Goal: Task Accomplishment & Management: Manage account settings

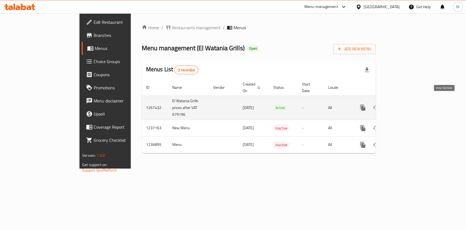
click at [405, 104] on icon "enhanced table" at bounding box center [402, 107] width 7 height 7
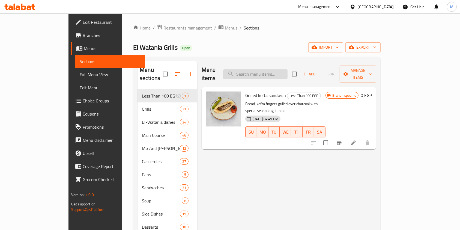
click at [288, 69] on input "search" at bounding box center [255, 74] width 64 height 10
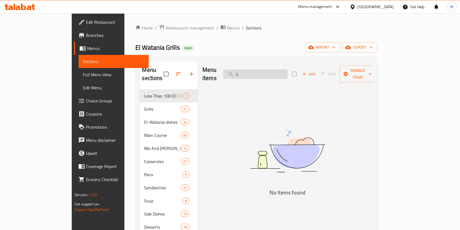
type input "l"
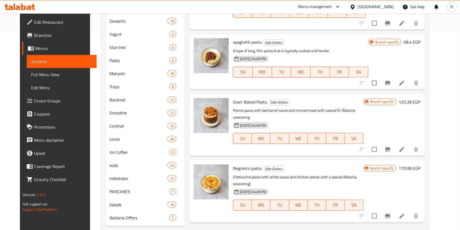
scroll to position [186, 0]
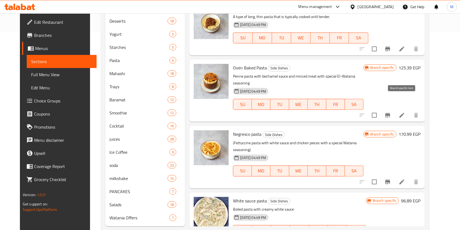
type input "مكرون"
click at [390, 113] on icon "Branch-specific-item" at bounding box center [387, 115] width 5 height 4
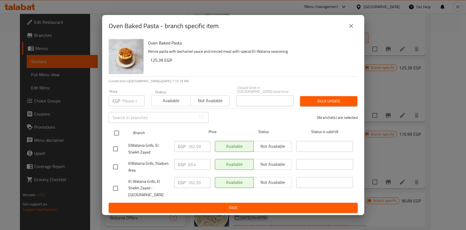
click at [118, 134] on input "checkbox" at bounding box center [116, 132] width 11 height 11
checkbox input "true"
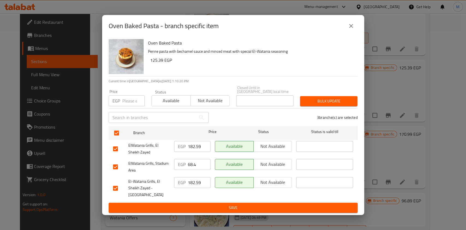
click at [116, 167] on input "checkbox" at bounding box center [115, 166] width 11 height 11
checkbox input "false"
click at [122, 106] on input "number" at bounding box center [133, 100] width 22 height 11
type input "159.83"
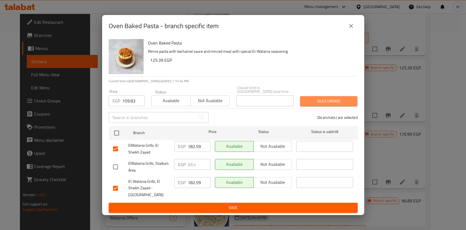
drag, startPoint x: 325, startPoint y: 102, endPoint x: 313, endPoint y: 97, distance: 12.8
click at [325, 102] on span "Bulk update" at bounding box center [328, 101] width 49 height 7
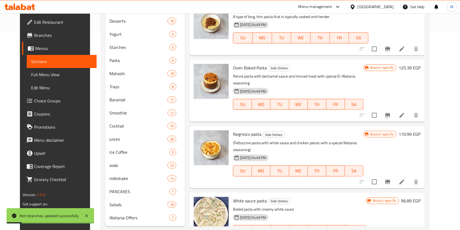
click at [407, 109] on div "Menu items مكرون Add Sort Manage items negresco pasta Bram Casseroles Boiled st…" at bounding box center [305, 45] width 240 height 363
click at [394, 109] on button "Branch-specific-item" at bounding box center [387, 115] width 13 height 13
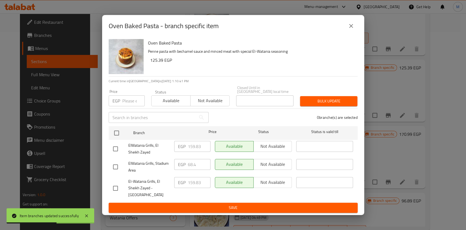
click at [357, 37] on div "Oven Baked Pasta - branch specific item" at bounding box center [233, 26] width 262 height 22
click at [347, 32] on button "close" at bounding box center [350, 25] width 13 height 13
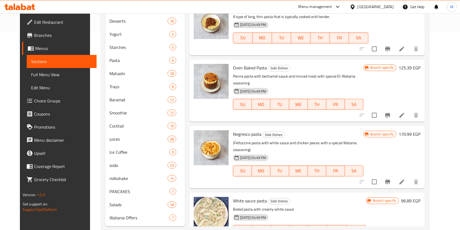
click at [31, 8] on icon at bounding box center [29, 7] width 5 height 5
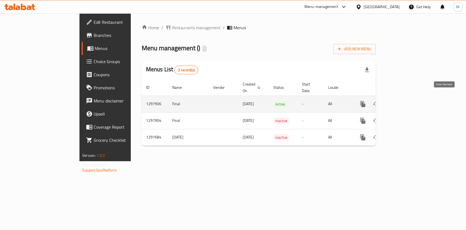
click at [405, 101] on icon "enhanced table" at bounding box center [402, 104] width 7 height 7
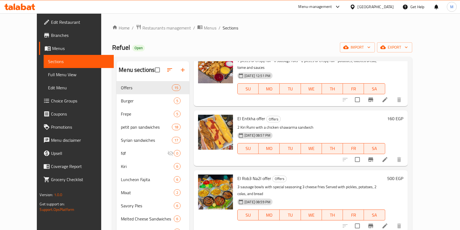
scroll to position [36, 0]
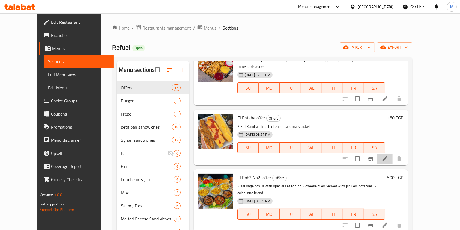
click at [393, 154] on li at bounding box center [384, 159] width 15 height 10
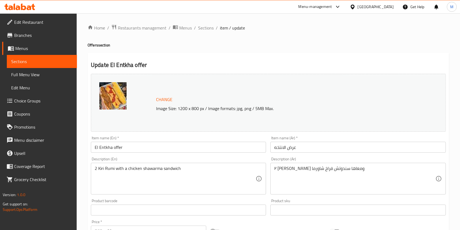
drag, startPoint x: 145, startPoint y: 145, endPoint x: 122, endPoint y: 150, distance: 23.2
click at [142, 146] on input "El Entkha offer" at bounding box center [178, 147] width 175 height 11
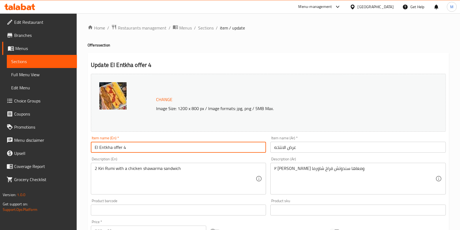
type input "El Entkha offer 4"
click at [274, 147] on input "عرض الانتخه" at bounding box center [357, 147] width 175 height 11
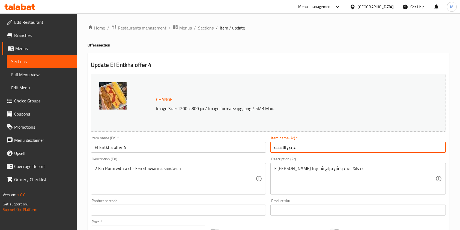
click at [276, 152] on input "عرض الانتخه" at bounding box center [357, 147] width 175 height 11
click at [275, 152] on input "عرض الانتخه" at bounding box center [357, 147] width 175 height 11
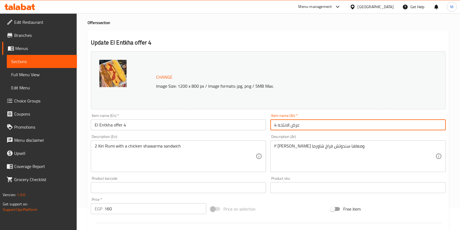
scroll to position [34, 0]
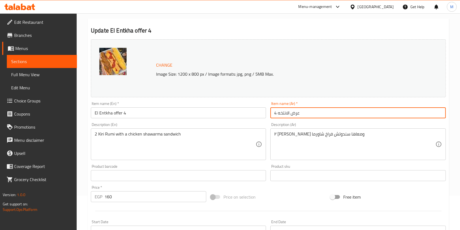
type input "4 عرض الانتخه"
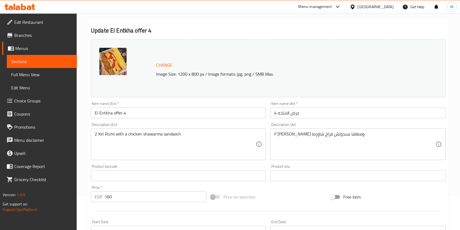
click at [456, 158] on div "Home / Restaurants management / Menus / Sections / item / update Offers section…" at bounding box center [268, 169] width 383 height 380
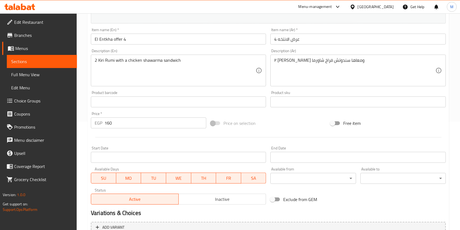
scroll to position [164, 0]
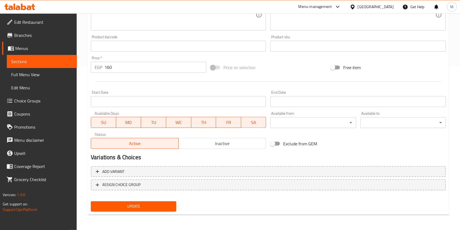
drag, startPoint x: 179, startPoint y: 203, endPoint x: 170, endPoint y: 209, distance: 10.8
click at [178, 206] on div "Update" at bounding box center [268, 206] width 359 height 14
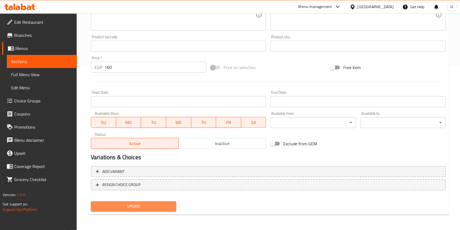
drag, startPoint x: 170, startPoint y: 209, endPoint x: 352, endPoint y: 129, distance: 198.4
click at [173, 207] on button "Update" at bounding box center [133, 206] width 85 height 10
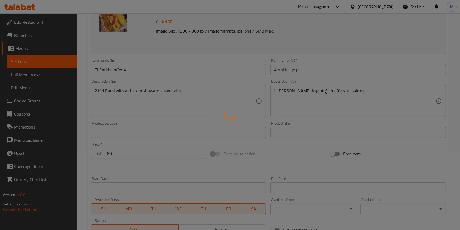
scroll to position [0, 0]
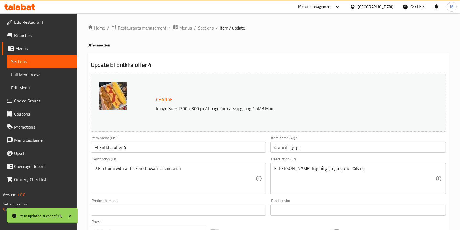
click at [200, 26] on span "Sections" at bounding box center [206, 28] width 16 height 7
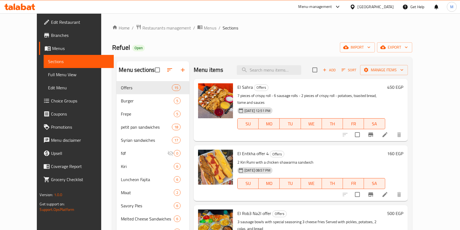
click at [357, 74] on div "Add Sort Manage items" at bounding box center [360, 69] width 96 height 11
click at [337, 73] on span "Add" at bounding box center [329, 70] width 15 height 6
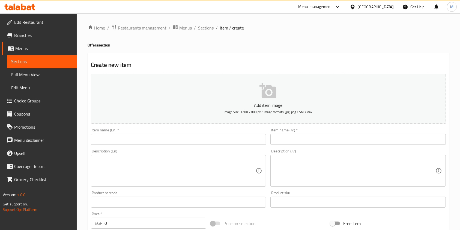
click at [183, 149] on div "Description (En) Description (En)" at bounding box center [179, 168] width 180 height 42
click at [180, 142] on input "text" at bounding box center [178, 139] width 175 height 11
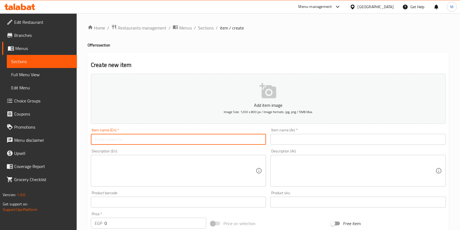
paste input "El 3azma"
type input "El 3azma offer"
click at [297, 136] on input "text" at bounding box center [357, 139] width 175 height 11
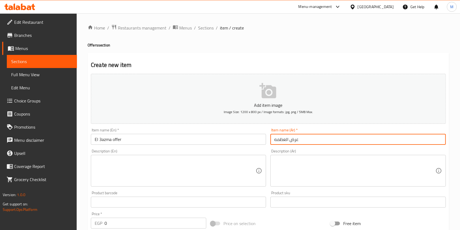
type input "عرض العظمه"
click at [311, 171] on textarea at bounding box center [354, 171] width 161 height 26
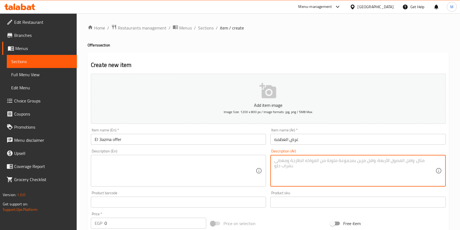
paste textarea "سندويش كريسبي _ سندوتش كبده _ سندوتش سجق _ ساندوتش فاهيتا فراخ ومعاهم بطاطس وصو…"
type textarea "سندويش كريسبي _ سندوتش كبده _ سندوتش سجق _ ساندوتش فاهيتا فراخ ومعاهم بطاطس وصو…"
drag, startPoint x: 216, startPoint y: 152, endPoint x: 215, endPoint y: 161, distance: 9.3
click at [216, 154] on div "Description (En) Description (En)" at bounding box center [178, 167] width 175 height 37
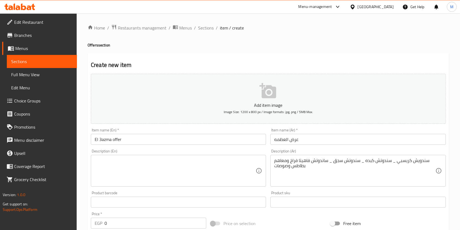
click at [215, 162] on textarea at bounding box center [175, 171] width 161 height 26
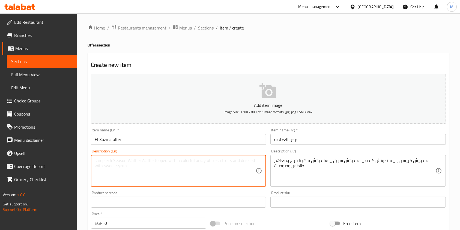
paste textarea "Crispy sandwich - Liver sandwich - Sausage sandwich - Chicken fajita sandwich w…"
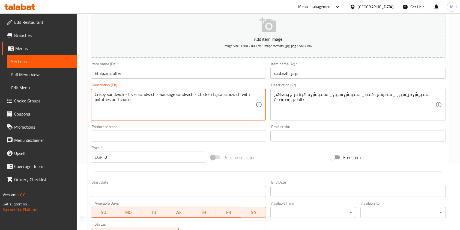
scroll to position [103, 0]
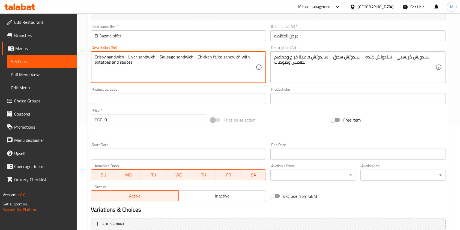
type textarea "Crispy sandwich - Liver sandwich - Sausage sandwich - Chicken fajita sandwich w…"
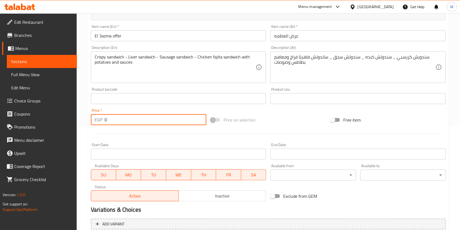
drag, startPoint x: 107, startPoint y: 118, endPoint x: 102, endPoint y: 119, distance: 4.8
click at [102, 119] on div "EGP 0 Price *" at bounding box center [148, 119] width 115 height 11
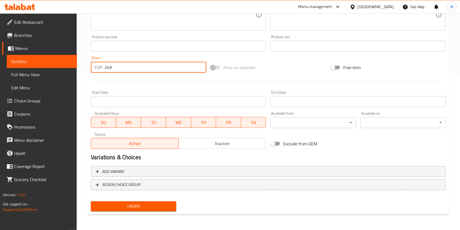
type input "249"
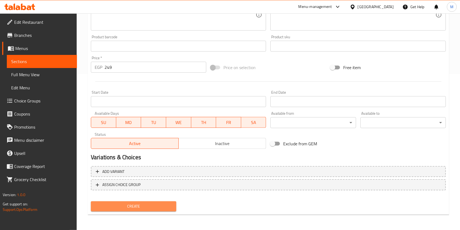
click at [120, 209] on span "Create" at bounding box center [133, 206] width 77 height 7
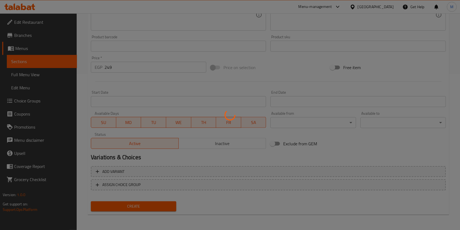
type input "0"
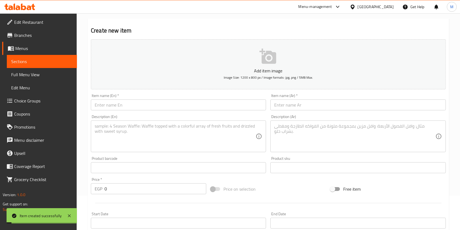
scroll to position [0, 0]
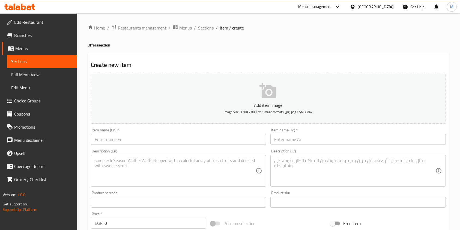
drag, startPoint x: 454, startPoint y: 152, endPoint x: 448, endPoint y: 151, distance: 5.7
click at [454, 152] on div "Home / Restaurants management / Menus / Sections / item / create Offers section…" at bounding box center [268, 199] width 383 height 372
click at [162, 143] on input "text" at bounding box center [178, 139] width 175 height 11
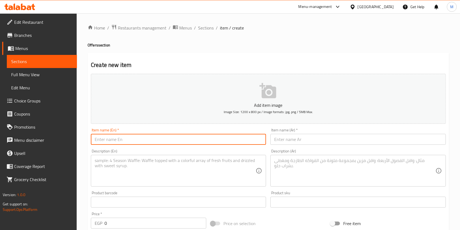
paste input "El Molook"
type input "El Molook offer"
click at [324, 148] on div "Description (Ar) Description (Ar)" at bounding box center [358, 168] width 180 height 42
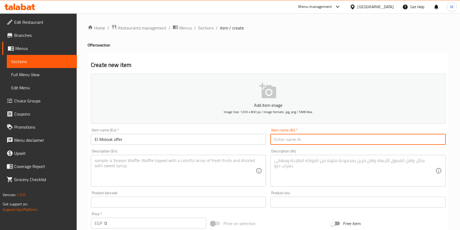
click at [324, 141] on input "text" at bounding box center [357, 139] width 175 height 11
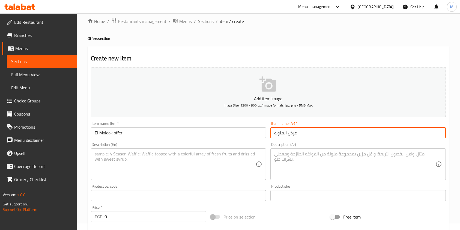
type input "عرض الملوك"
click at [311, 153] on textarea at bounding box center [354, 164] width 161 height 26
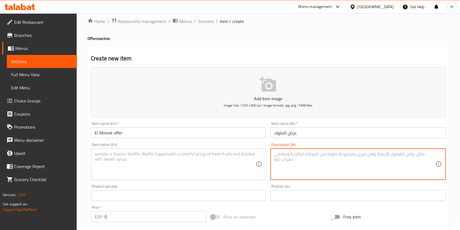
paste textarea "سندوتش سدق اكس لارج _ سندوتش بطاطس اكس لارج _ سندوتش برجر كريسبي _ سندوتش كيذر …"
type textarea "سندوتش سدق اكس لارج _ سندوتش بطاطس اكس لارج _ سندوتش برجر كريسبي _ سندوتش كيذر …"
click at [231, 158] on textarea at bounding box center [175, 164] width 161 height 26
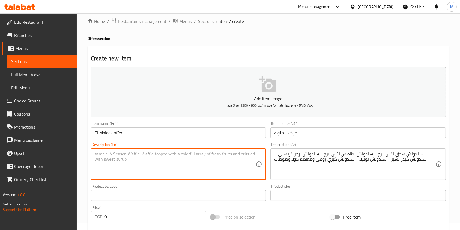
paste textarea "XL Sausage Sandwich - XL Potato Sandwich - Crispy Burger Sandwich - Kether Chee…"
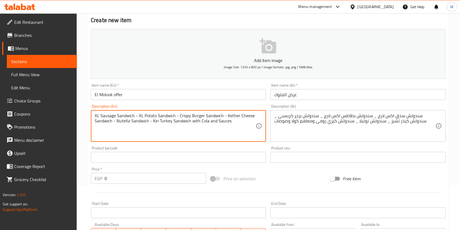
scroll to position [44, 0]
type textarea "XL Sausage Sandwich - XL Potato Sandwich - Crispy Burger Sandwich - Kether Chee…"
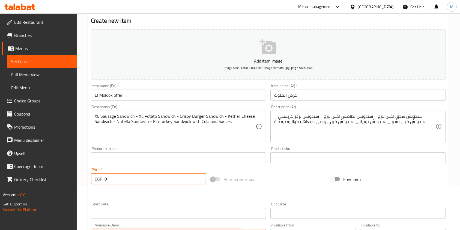
drag, startPoint x: 111, startPoint y: 182, endPoint x: 103, endPoint y: 183, distance: 8.2
click at [103, 183] on div "EGP 0 Price *" at bounding box center [148, 178] width 115 height 11
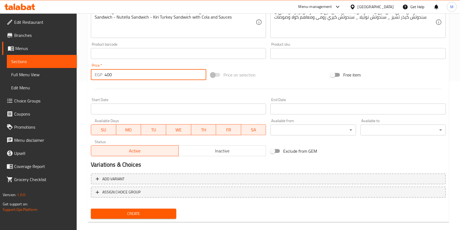
scroll to position [156, 0]
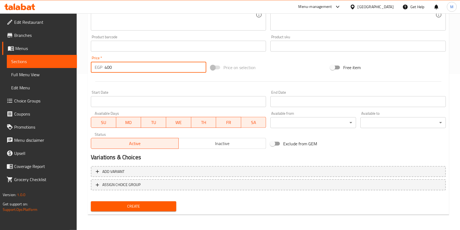
type input "400"
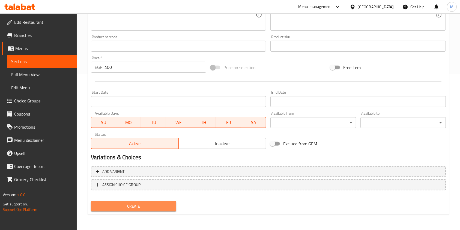
click at [159, 204] on span "Create" at bounding box center [133, 206] width 77 height 7
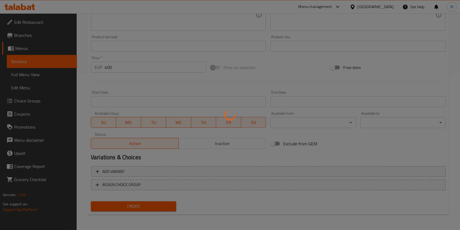
type input "0"
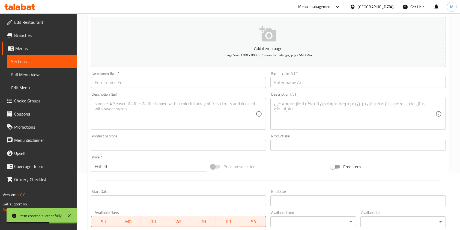
scroll to position [34, 0]
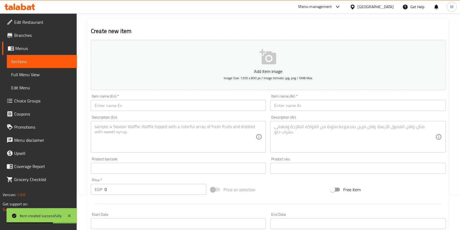
click at [133, 105] on input "text" at bounding box center [178, 105] width 175 height 11
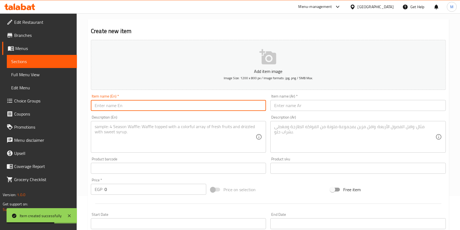
paste input "El Entekha"
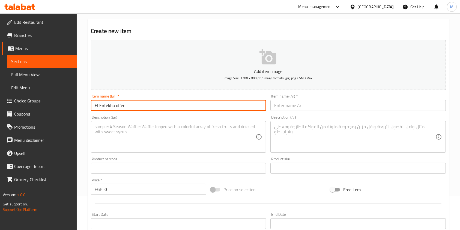
type input "El Entekha offer"
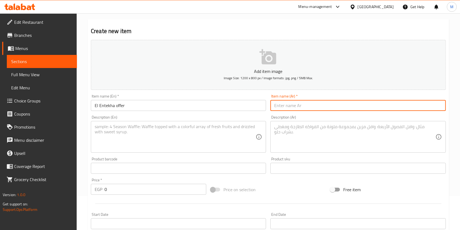
click at [288, 108] on input "text" at bounding box center [357, 105] width 175 height 11
type input "ه"
type input "عرض الانتخه"
click at [314, 135] on textarea at bounding box center [354, 137] width 161 height 26
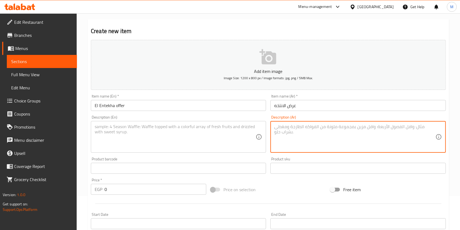
paste textarea "ساندوتش كرسبي صوص شيدر _ سندوتش بطاطس صوص شيدر _ سندوتش فاهيتا فراخ ومعاهم بطاط…"
type textarea "ساندوتش كرسبي صوص شيدر _ سندوتش بطاطس صوص شيدر _ سندوتش فاهيتا فراخ ومعاهم بطاط…"
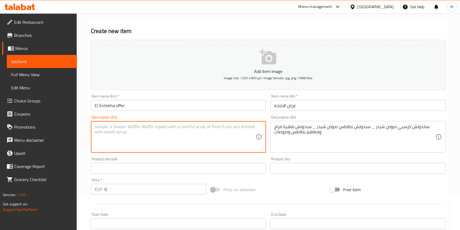
click at [236, 137] on textarea at bounding box center [175, 137] width 161 height 26
paste textarea "Crispy Cheddar Sauce Sandwich - Potato Cheddar Sauce Sandwich - Chicken Fajita …"
type textarea "Crispy Cheddar Sauce Sandwich - Potato Cheddar Sauce Sandwich - Chicken Fajita …"
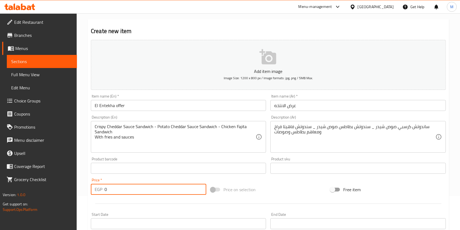
drag, startPoint x: 110, startPoint y: 193, endPoint x: 102, endPoint y: 193, distance: 7.4
click at [102, 193] on div "EGP 0 Price *" at bounding box center [148, 189] width 115 height 11
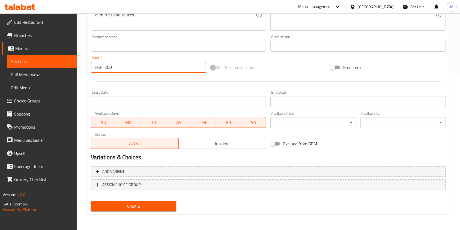
type input "200"
click at [129, 207] on span "Create" at bounding box center [133, 206] width 77 height 7
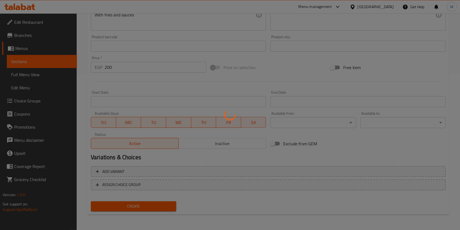
type input "0"
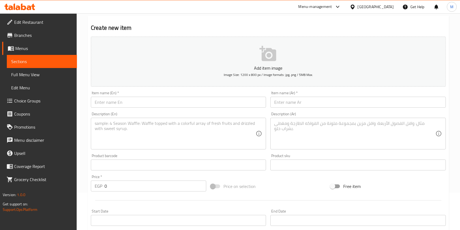
scroll to position [37, 0]
click at [281, 133] on textarea at bounding box center [354, 134] width 161 height 26
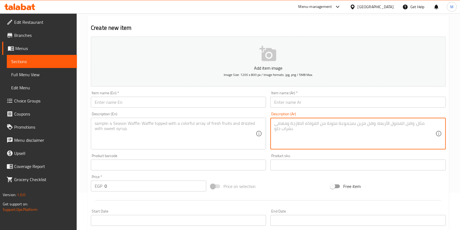
paste textarea "ساندوتش كرسبي صوص شيدر _ سندوتش سجق صوص شيدر ومعه بطاطس"
type textarea "ساندوتش كرسبي صوص شيدر _ سندوتش سجق صوص شيدر ومعه بطاطس"
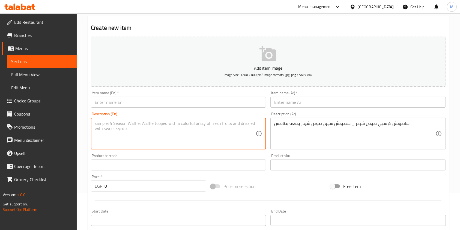
click at [190, 130] on textarea at bounding box center [175, 134] width 161 height 26
paste textarea "Crispy Cheddar Sauce Sandwich _ Sausage Cheddar Sauce Sandwich with Fries"
type textarea "Crispy Cheddar Sauce Sandwich _ Sausage Cheddar Sauce Sandwich with Fries"
click at [294, 99] on input "text" at bounding box center [357, 102] width 175 height 11
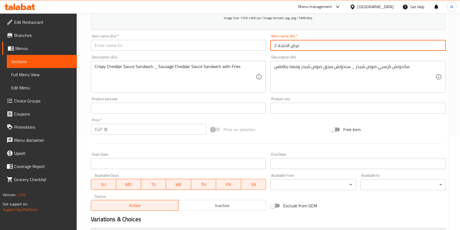
scroll to position [96, 0]
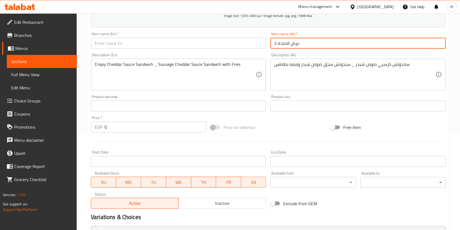
type input "عرض الانتخه 2"
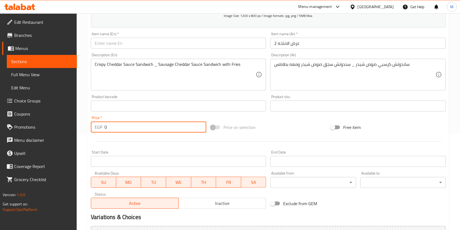
drag, startPoint x: 111, startPoint y: 126, endPoint x: 104, endPoint y: 127, distance: 7.6
click at [104, 127] on div "EGP 0 Price *" at bounding box center [148, 126] width 115 height 11
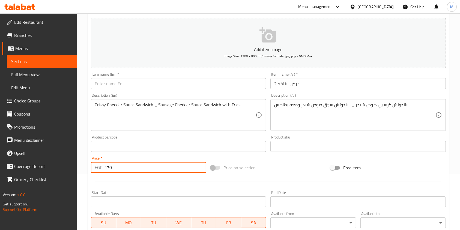
scroll to position [0, 0]
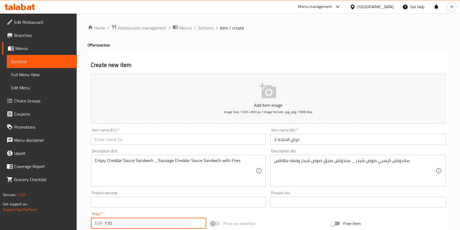
type input "170"
drag, startPoint x: 158, startPoint y: 136, endPoint x: 158, endPoint y: 132, distance: 4.7
click at [158, 136] on input "text" at bounding box center [178, 139] width 175 height 11
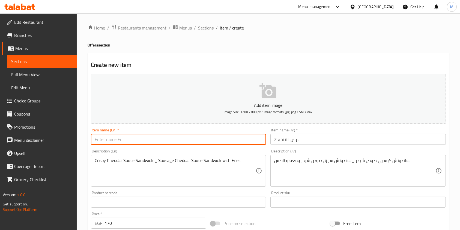
paste input "El Entekha"
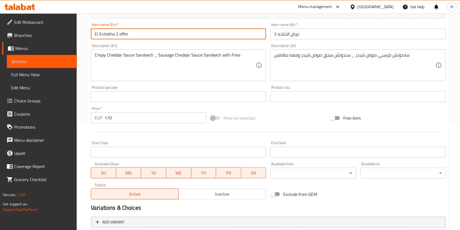
scroll to position [146, 0]
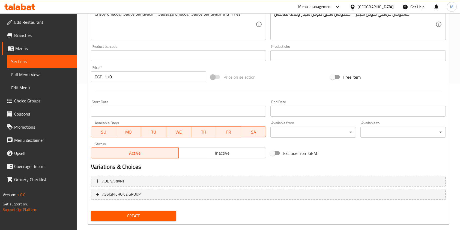
type input "El Entekha 2 offer"
click at [129, 218] on span "Create" at bounding box center [133, 215] width 77 height 7
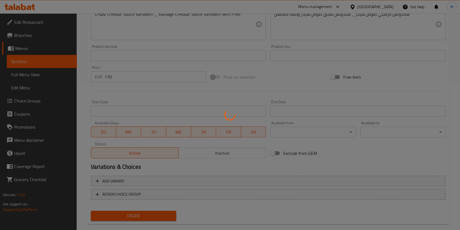
type input "0"
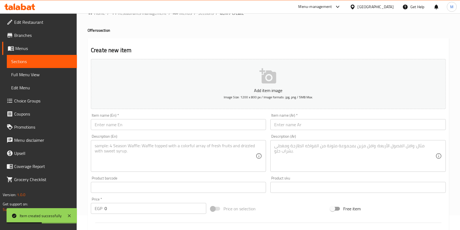
scroll to position [3, 0]
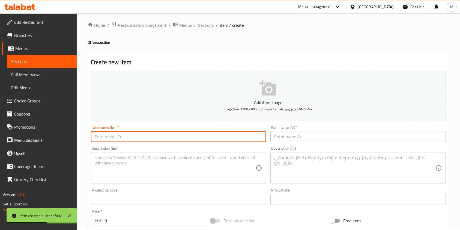
click at [141, 141] on input "text" at bounding box center [178, 136] width 175 height 11
paste input "El Entekha"
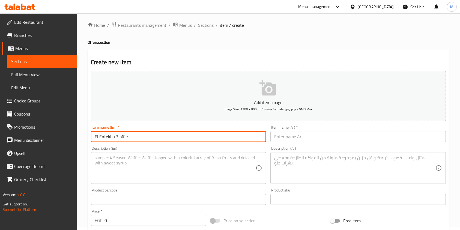
type input "El Entekha 3 offer"
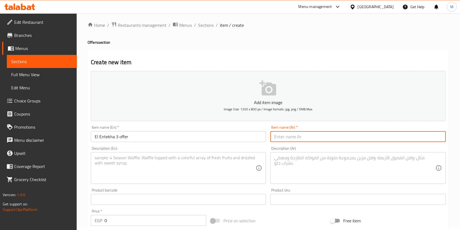
click at [318, 138] on input "text" at bounding box center [357, 136] width 175 height 11
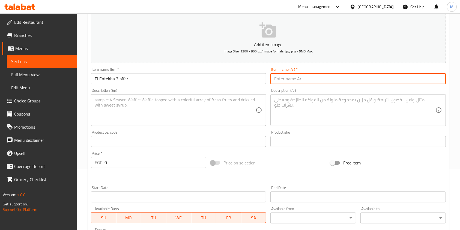
scroll to position [42, 0]
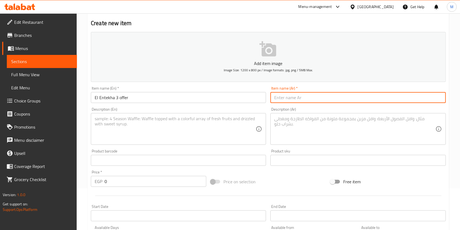
click at [344, 102] on input "text" at bounding box center [357, 97] width 175 height 11
type input "عرض الانتخه"
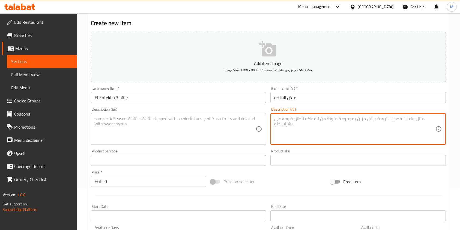
click at [300, 120] on textarea at bounding box center [354, 129] width 161 height 26
paste textarea "٢ [PERSON_NAME]"
type textarea "٢ [PERSON_NAME]"
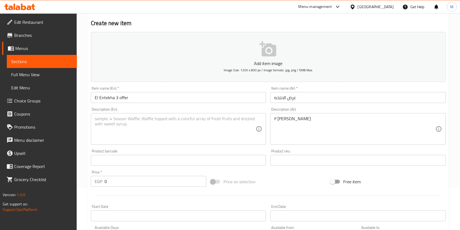
click at [199, 144] on div "Description (En)" at bounding box center [178, 129] width 175 height 32
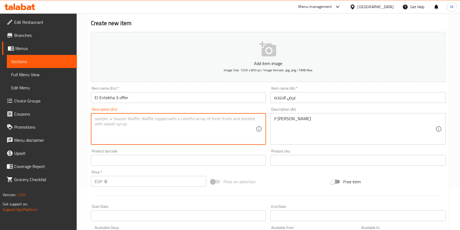
paste textarea "2 Kiri Rumi Luncheon Meat"
type textarea "2 Kiri Rumi Luncheon Meat"
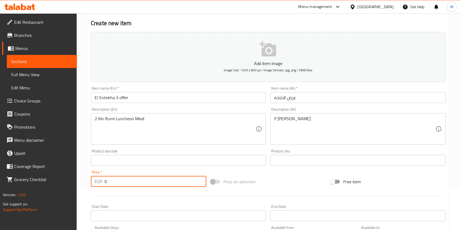
drag, startPoint x: 114, startPoint y: 181, endPoint x: 103, endPoint y: 182, distance: 10.9
click at [103, 182] on div "EGP 0 Price *" at bounding box center [148, 181] width 115 height 11
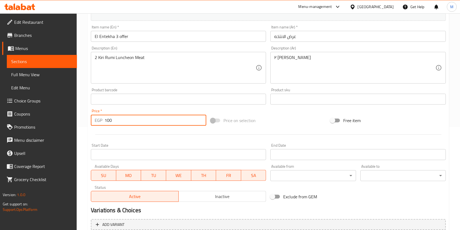
scroll to position [156, 0]
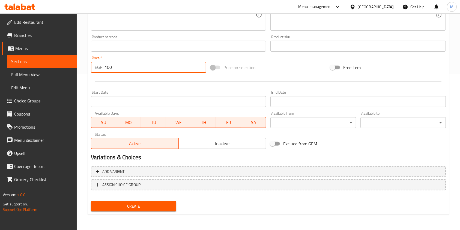
type input "100"
click at [181, 209] on div "Create" at bounding box center [268, 206] width 359 height 14
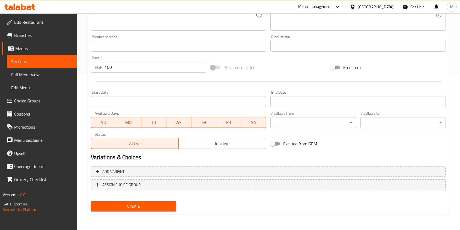
click at [168, 212] on div "Create" at bounding box center [134, 206] width 90 height 14
click at [166, 209] on span "Create" at bounding box center [133, 206] width 77 height 7
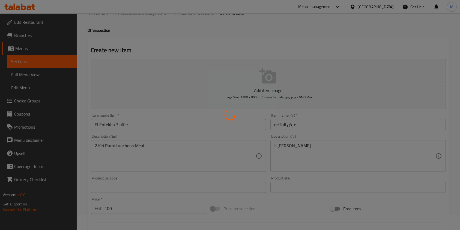
scroll to position [0, 0]
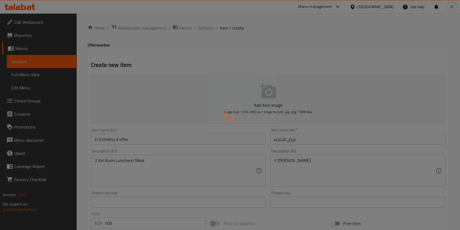
type input "0"
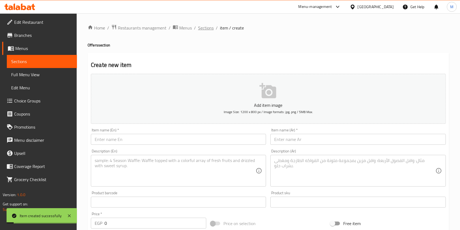
click at [207, 25] on span "Sections" at bounding box center [206, 28] width 16 height 7
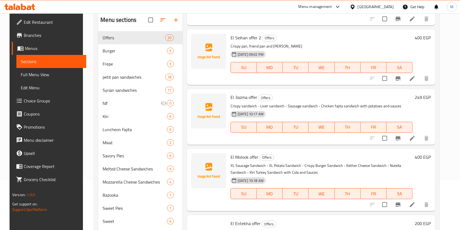
scroll to position [239, 0]
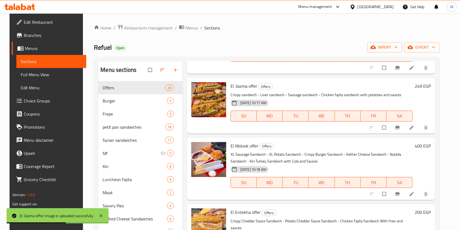
scroll to position [303, 0]
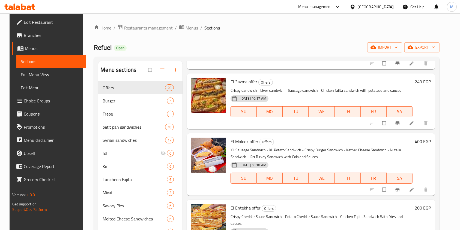
click at [435, 156] on div "Menu items Add Sort Manage items El Sahra Offers 7 pieces of crispy roll - 6 sa…" at bounding box center [309, 183] width 253 height 245
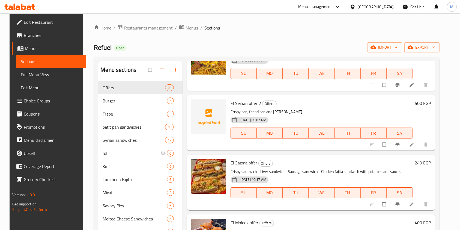
scroll to position [221, 0]
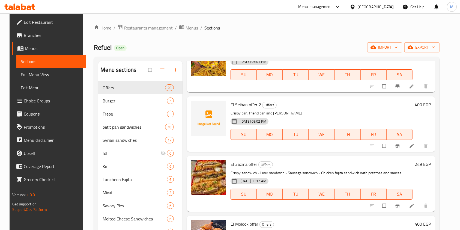
click at [186, 27] on span "Menus" at bounding box center [192, 28] width 13 height 7
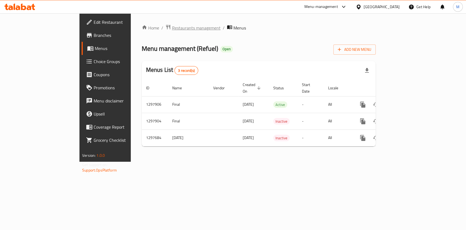
click at [172, 30] on span "Restaurants management" at bounding box center [196, 28] width 49 height 7
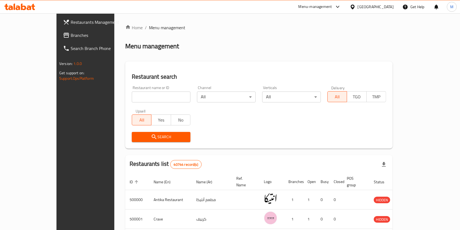
click at [223, 44] on div "Menu management" at bounding box center [258, 46] width 267 height 9
click at [27, 10] on icon at bounding box center [19, 7] width 31 height 7
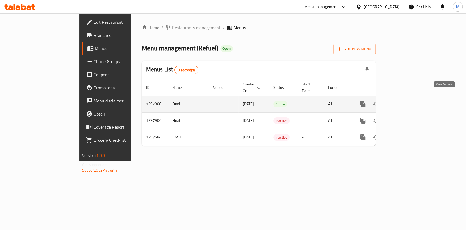
click at [409, 98] on link "enhanced table" at bounding box center [401, 103] width 13 height 13
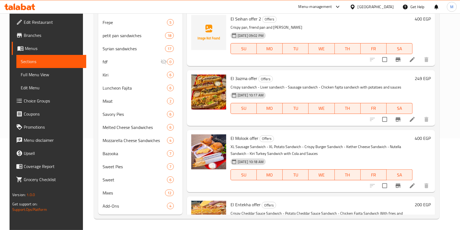
scroll to position [237, 0]
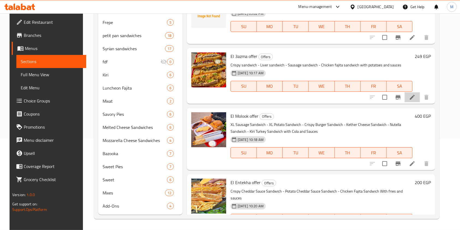
click at [412, 96] on li at bounding box center [412, 97] width 15 height 10
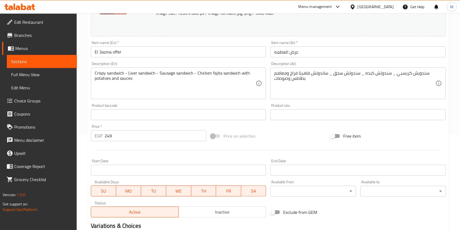
scroll to position [111, 0]
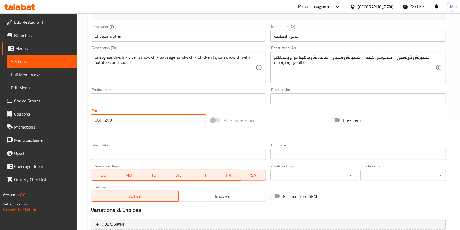
drag, startPoint x: 122, startPoint y: 121, endPoint x: 108, endPoint y: 126, distance: 15.4
click at [108, 126] on div "Price   * EGP 249 Price *" at bounding box center [149, 116] width 120 height 21
type input "250"
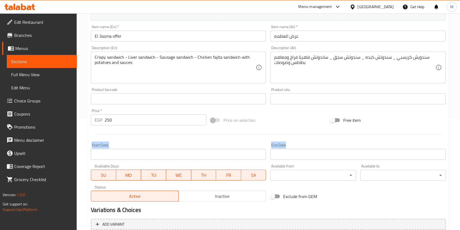
drag, startPoint x: 457, startPoint y: 120, endPoint x: 465, endPoint y: 153, distance: 33.6
click at [460, 119] on html "​ Menu-management Egypt Get Help M Edit Restaurant Branches Menus Sections Full…" at bounding box center [230, 4] width 460 height 230
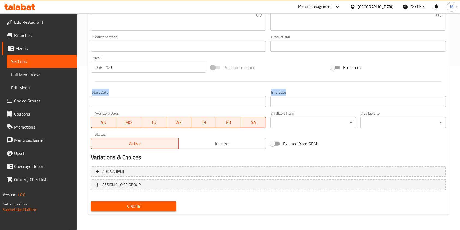
click at [170, 203] on span "Update" at bounding box center [133, 206] width 77 height 7
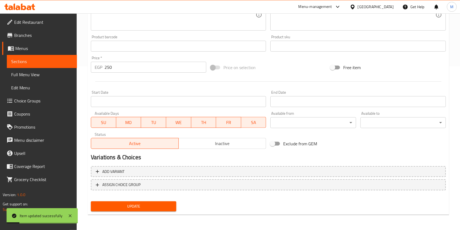
click at [80, 152] on div "Home / Restaurants management / Menus / Sections / item / update Offers section…" at bounding box center [268, 40] width 383 height 380
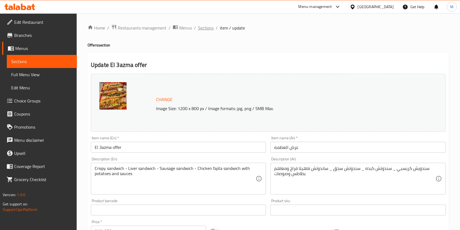
click at [200, 28] on span "Sections" at bounding box center [206, 28] width 16 height 7
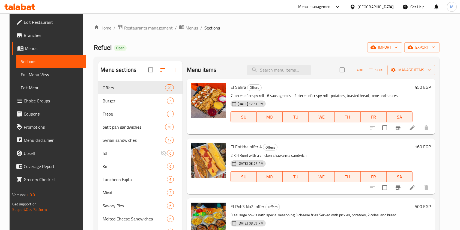
click at [451, 123] on div "Home / Restaurants management / Menus / Sections Refuel Open import export Menu…" at bounding box center [267, 167] width 368 height 308
drag, startPoint x: 33, startPoint y: 2, endPoint x: 29, endPoint y: 4, distance: 4.0
click at [32, 3] on div at bounding box center [20, 6] width 40 height 11
click at [28, 5] on icon at bounding box center [19, 7] width 31 height 7
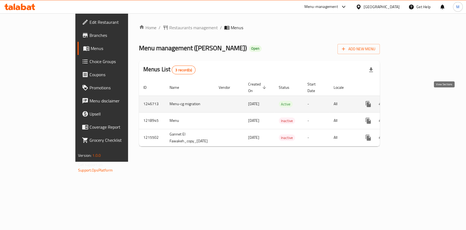
click at [411, 101] on icon "enhanced table" at bounding box center [407, 104] width 7 height 7
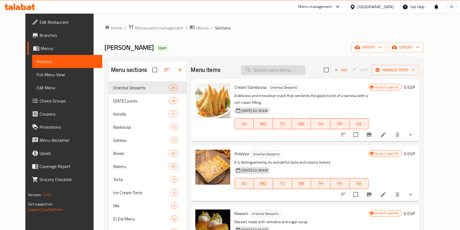
click at [269, 71] on input "search" at bounding box center [273, 70] width 64 height 10
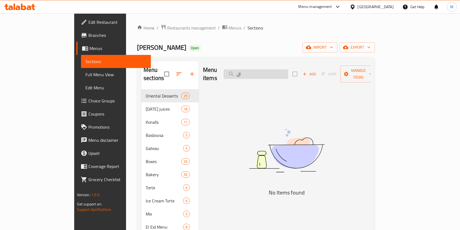
type input "ا"
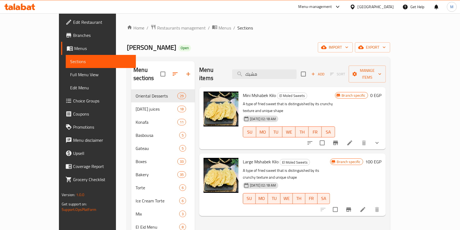
type input "مشبك"
click at [384, 136] on button "show more" at bounding box center [377, 142] width 13 height 13
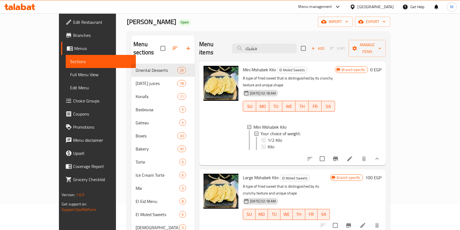
scroll to position [43, 0]
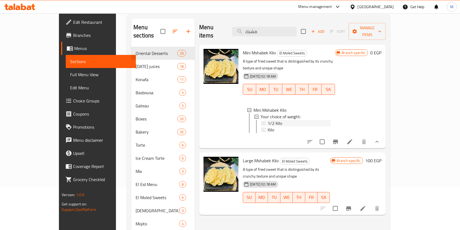
click at [287, 120] on div "1/2 Kilo" at bounding box center [299, 123] width 63 height 7
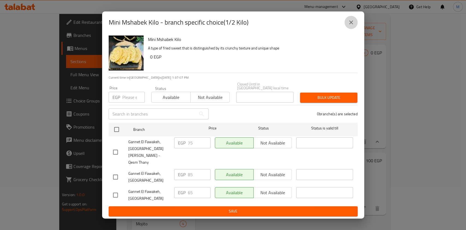
click at [352, 29] on button "close" at bounding box center [350, 22] width 13 height 13
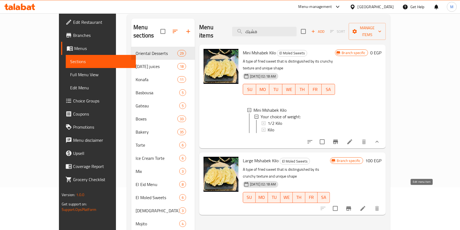
click at [365, 206] on icon at bounding box center [363, 208] width 5 height 5
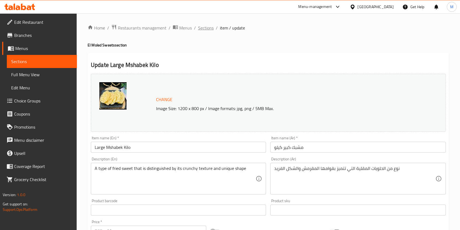
click at [207, 28] on span "Sections" at bounding box center [206, 28] width 16 height 7
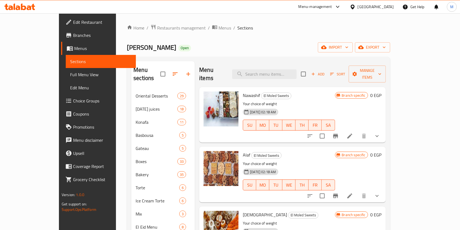
click at [292, 63] on div "Menu items Add Sort Manage items" at bounding box center [292, 74] width 186 height 26
click at [287, 69] on input "search" at bounding box center [264, 74] width 64 height 10
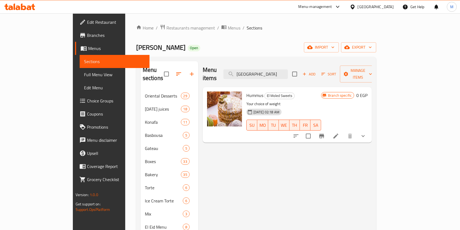
click at [370, 129] on button "show more" at bounding box center [363, 135] width 13 height 13
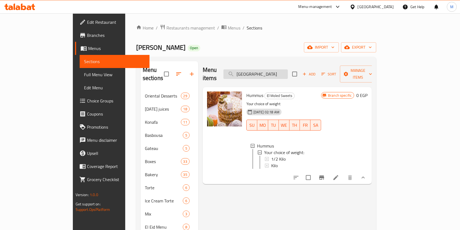
drag, startPoint x: 292, startPoint y: 60, endPoint x: 275, endPoint y: 70, distance: 20.2
click at [289, 61] on div "Menu sections Oriental Desserts 29 ramadan juices 18 Konafa 11 Basbousa 5 Gatea…" at bounding box center [256, 207] width 240 height 301
drag, startPoint x: 275, startPoint y: 70, endPoint x: 262, endPoint y: 72, distance: 13.0
click at [262, 72] on input "حمص" at bounding box center [256, 74] width 64 height 10
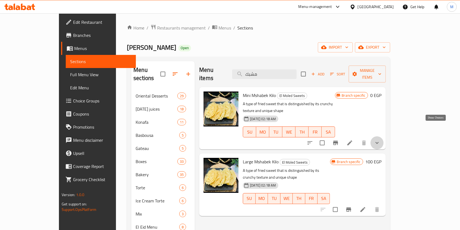
click at [380, 139] on icon "show more" at bounding box center [377, 142] width 7 height 7
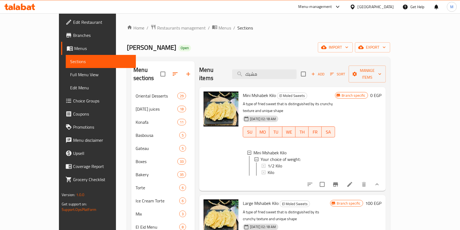
drag, startPoint x: 262, startPoint y: 77, endPoint x: 254, endPoint y: 75, distance: 8.5
click at [254, 77] on div "Menu items مشبك Add Sort Manage items" at bounding box center [292, 74] width 186 height 26
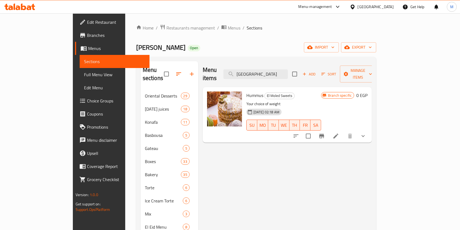
type input "حمص"
click at [367, 133] on icon "show more" at bounding box center [363, 136] width 7 height 7
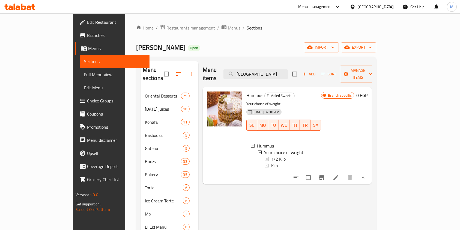
click at [33, 5] on icon at bounding box center [33, 7] width 4 height 6
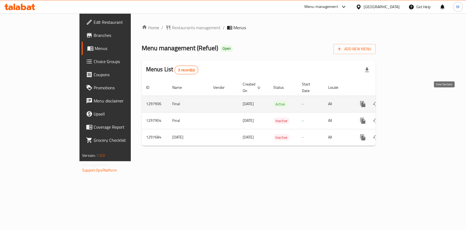
click at [405, 101] on icon "enhanced table" at bounding box center [402, 104] width 7 height 7
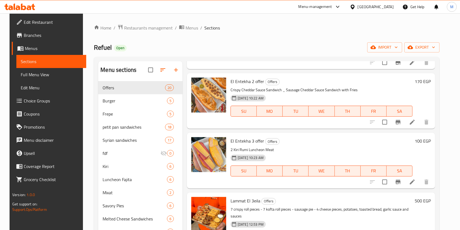
scroll to position [502, 0]
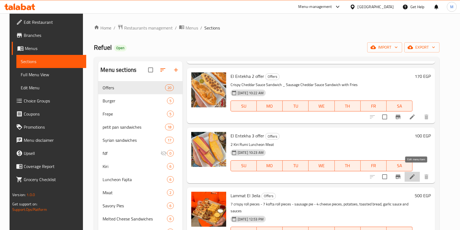
click at [415, 174] on icon at bounding box center [412, 176] width 5 height 5
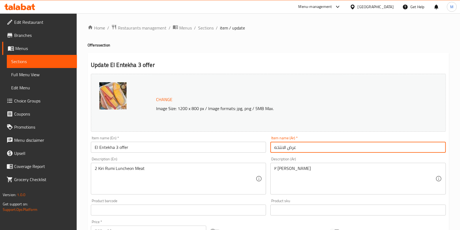
click at [274, 148] on input "عرض الانتخه" at bounding box center [357, 147] width 175 height 11
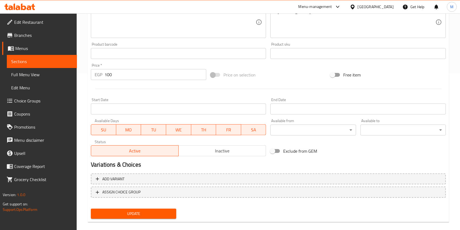
scroll to position [164, 0]
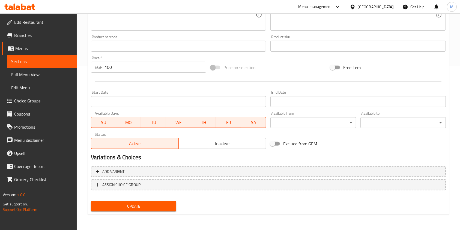
type input "3 عرض الانتخه"
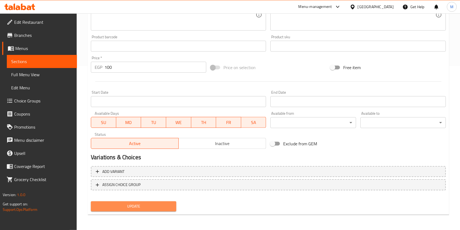
click at [163, 205] on span "Update" at bounding box center [133, 206] width 77 height 7
